Goal: Find contact information: Find contact information

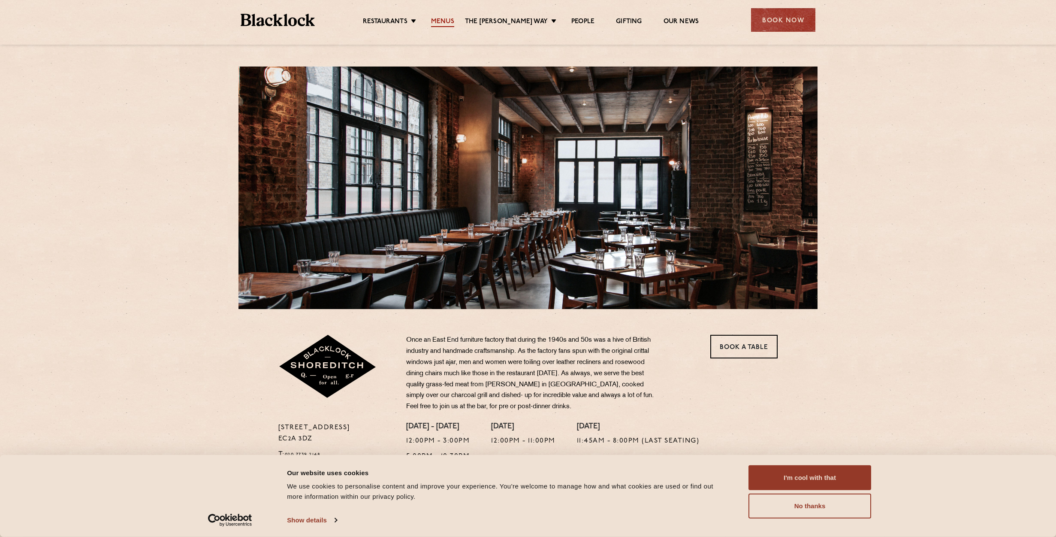
click at [450, 19] on link "Menus" at bounding box center [442, 22] width 23 height 9
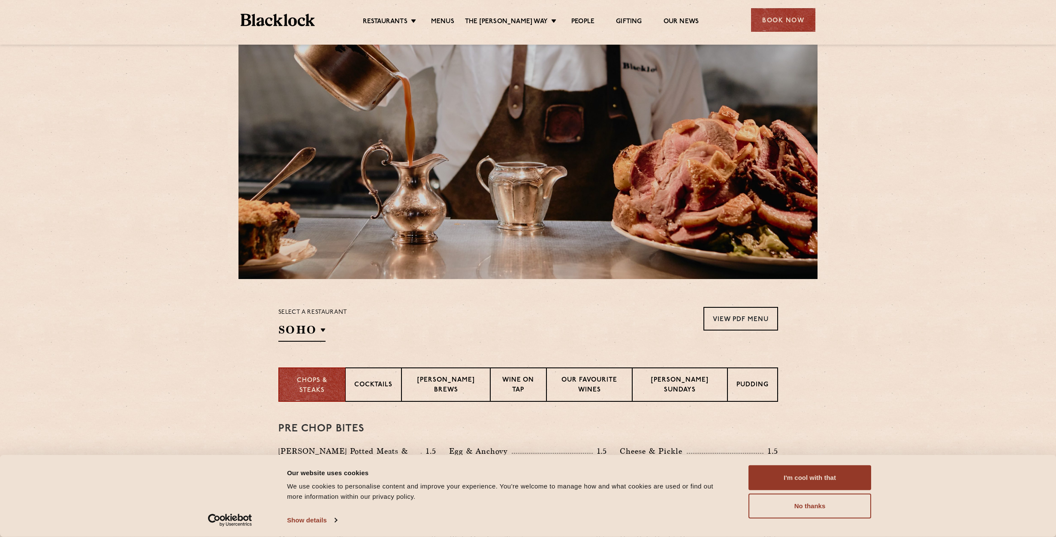
scroll to position [39, 0]
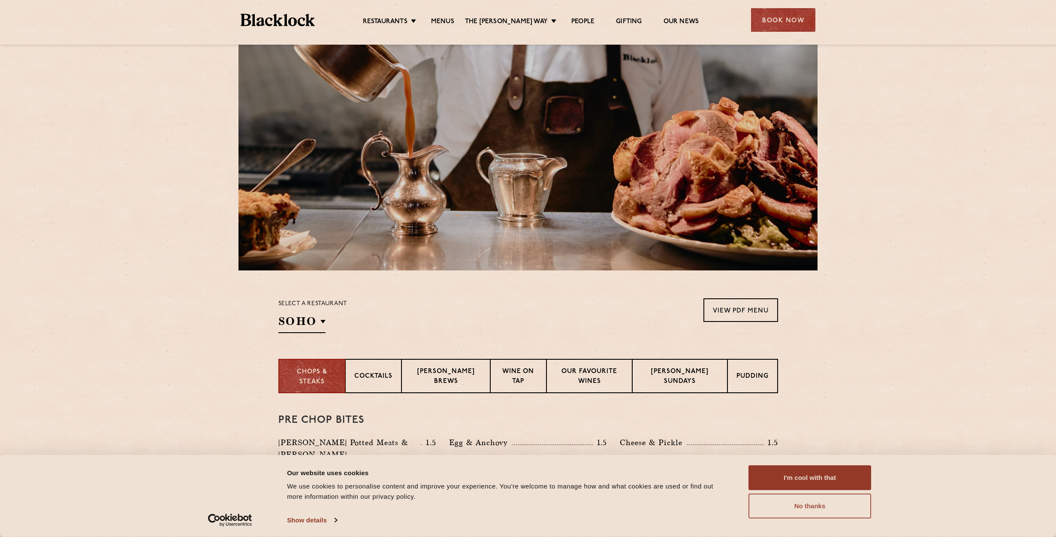
click at [783, 503] on button "No thanks" at bounding box center [810, 505] width 123 height 25
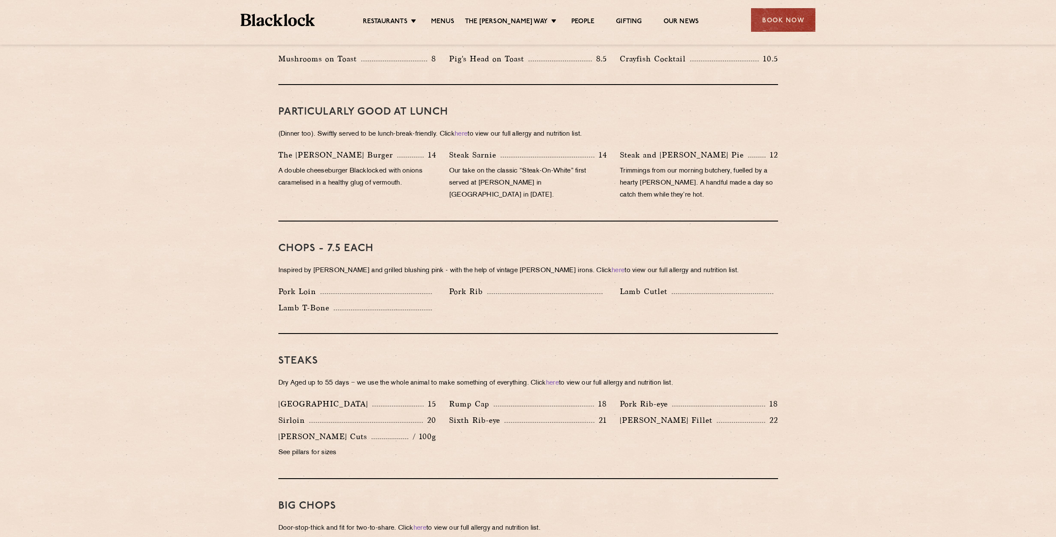
scroll to position [0, 0]
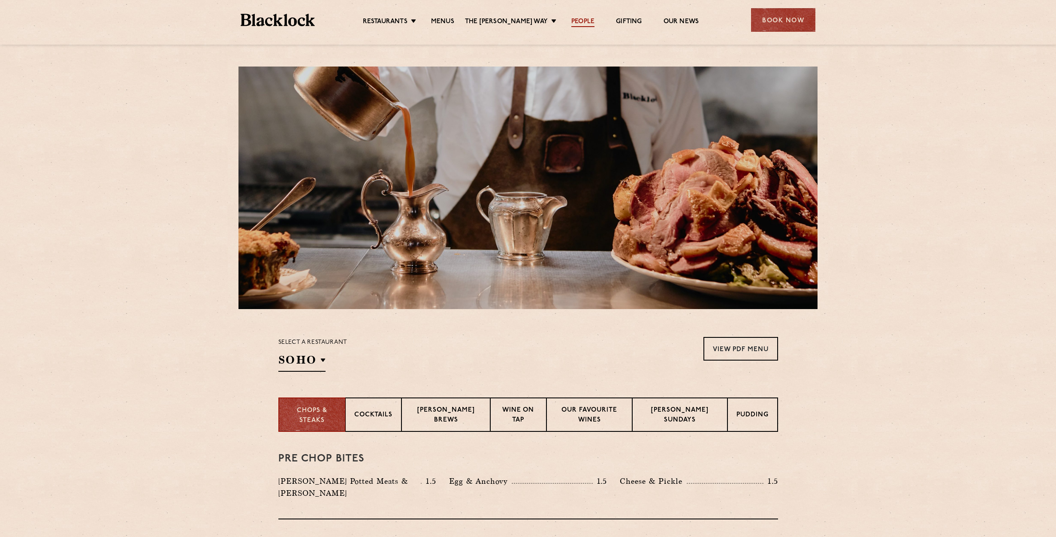
click at [582, 19] on link "People" at bounding box center [583, 22] width 23 height 9
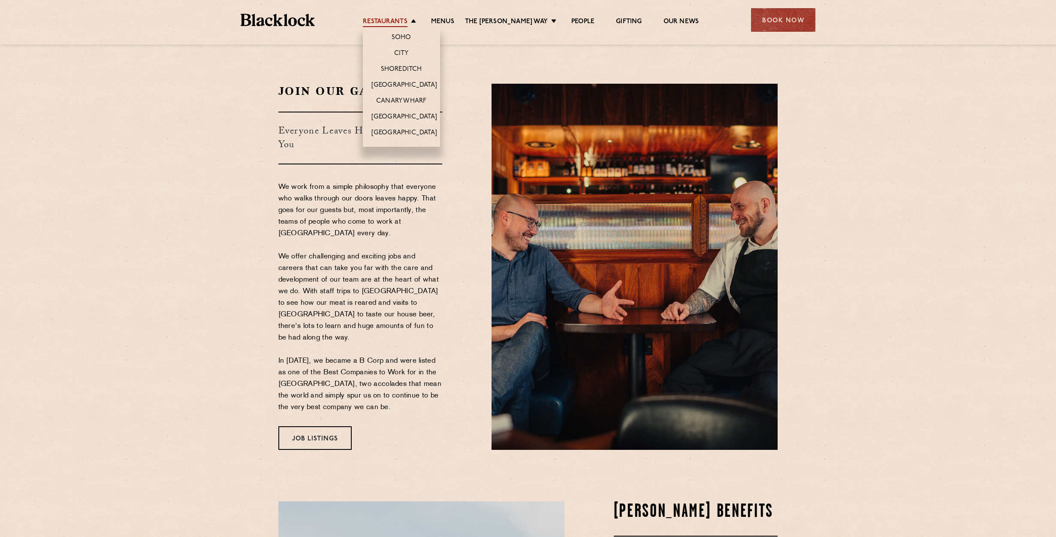
click at [396, 22] on link "Restaurants" at bounding box center [385, 22] width 45 height 9
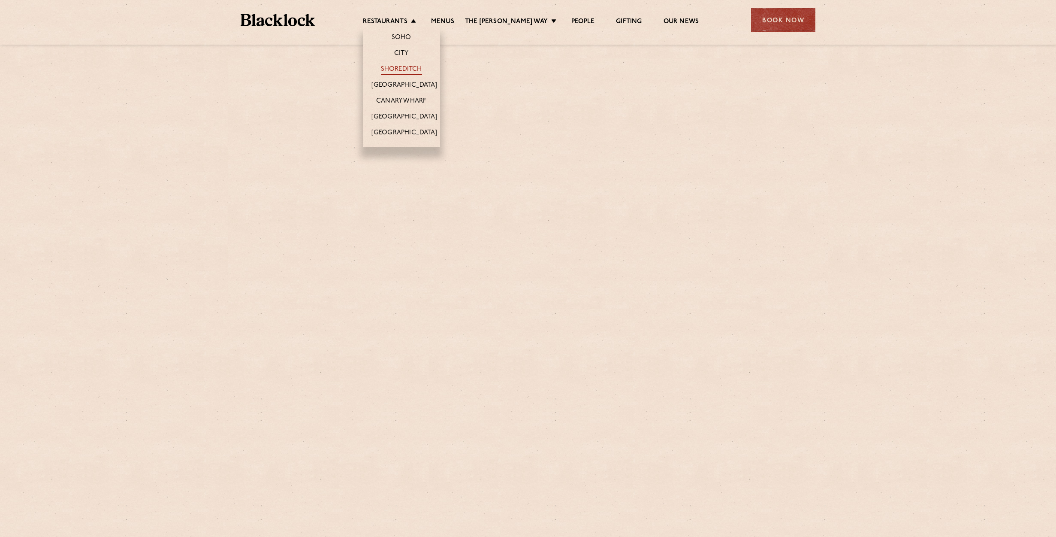
click at [403, 69] on link "Shoreditch" at bounding box center [401, 69] width 41 height 9
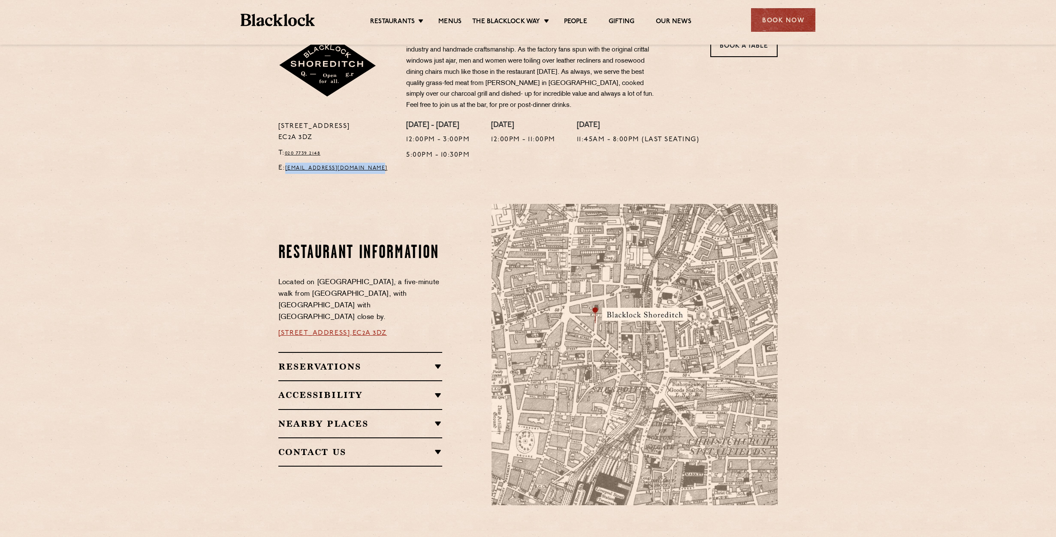
scroll to position [401, 0]
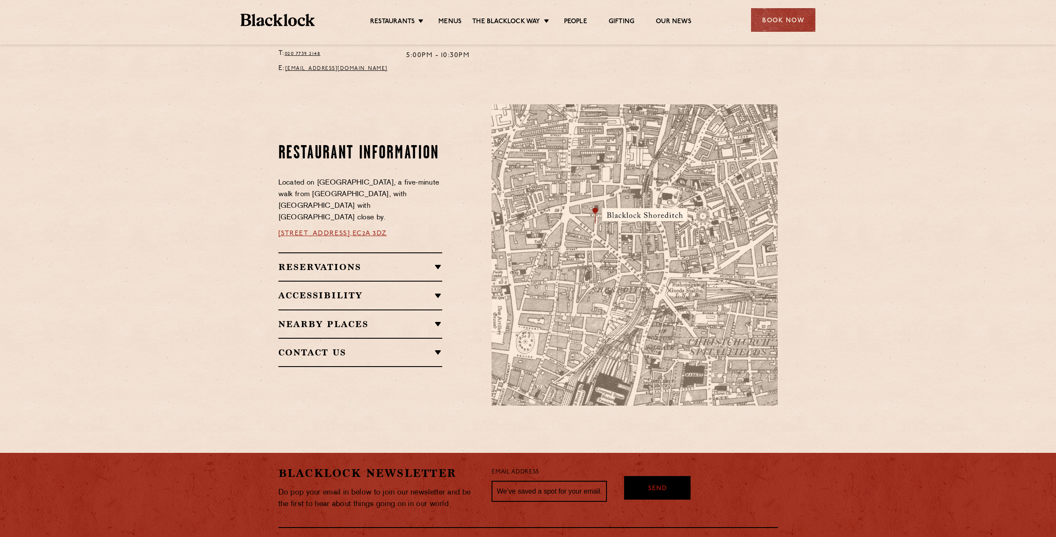
click at [339, 348] on h2 "Contact Us" at bounding box center [360, 352] width 164 height 10
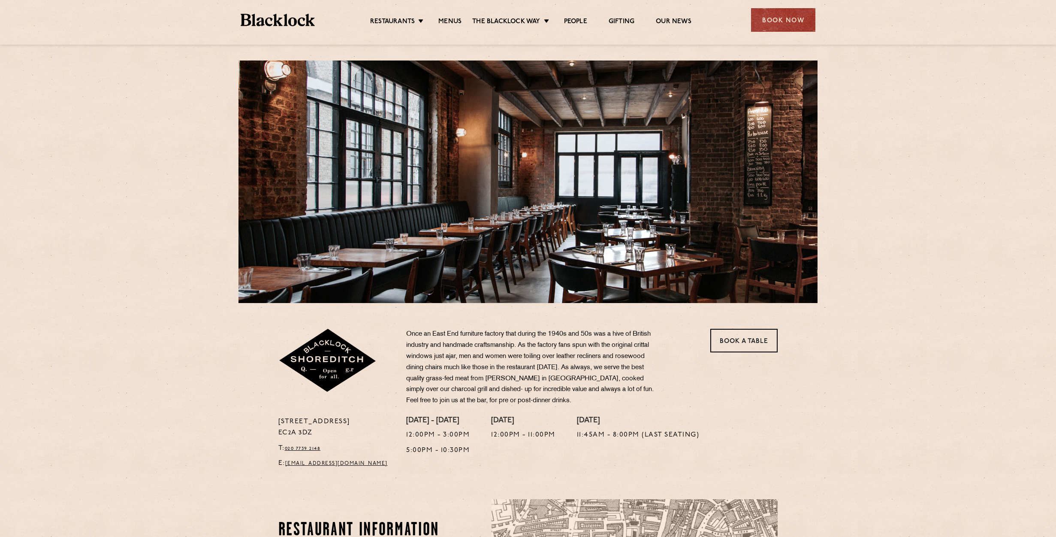
scroll to position [0, 0]
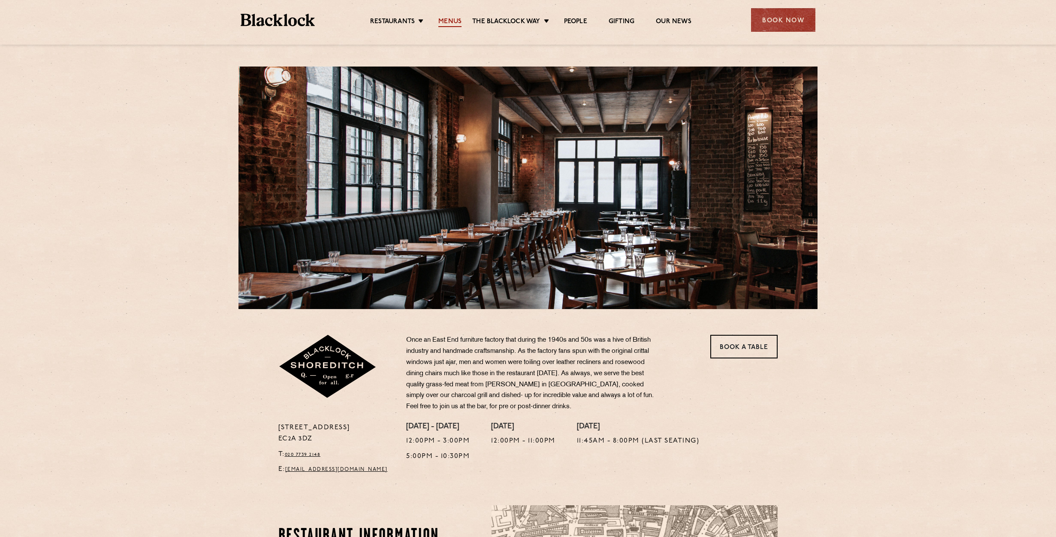
click at [458, 19] on link "Menus" at bounding box center [450, 22] width 23 height 9
